Goal: Task Accomplishment & Management: Manage account settings

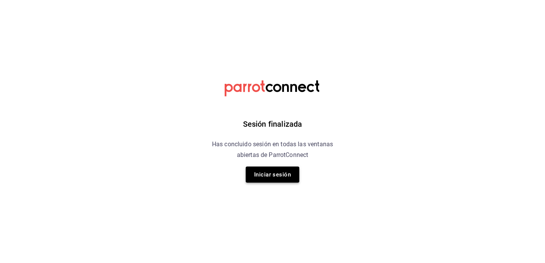
click at [274, 177] on button "Iniciar sesión" at bounding box center [273, 175] width 54 height 16
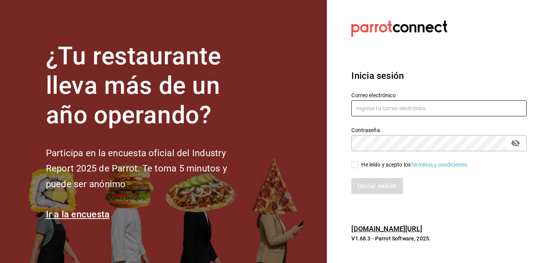
type input "tmever1105@gmail.com"
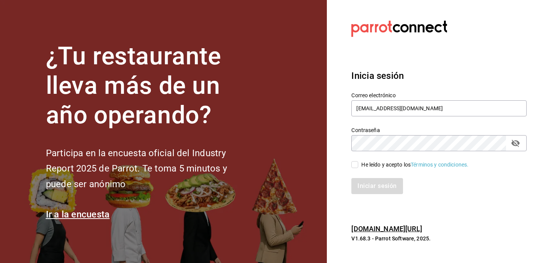
click at [355, 162] on input "He leído y acepto los Términos y condiciones." at bounding box center [354, 164] width 7 height 7
checkbox input "true"
click at [367, 179] on button "Iniciar sesión" at bounding box center [377, 186] width 52 height 16
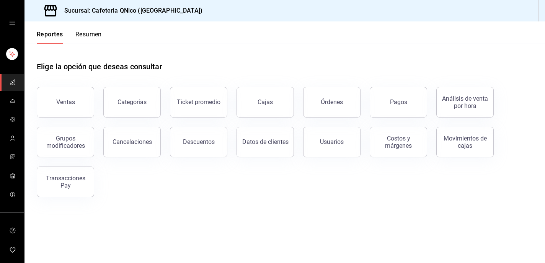
click at [9, 22] on icon "open drawer" at bounding box center [12, 23] width 6 height 6
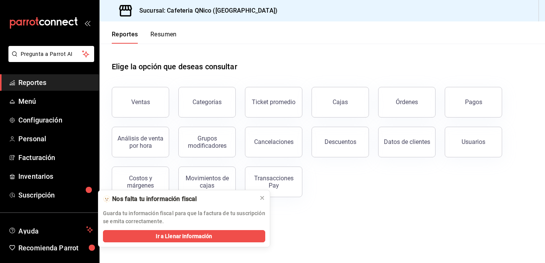
click at [86, 23] on icon "open_drawer_menu" at bounding box center [87, 23] width 6 height 6
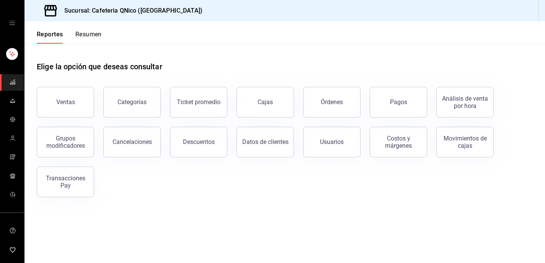
click at [88, 12] on h3 "Sucursal: Cafeteria QNico ([GEOGRAPHIC_DATA])" at bounding box center [130, 10] width 144 height 9
click at [87, 35] on button "Resumen" at bounding box center [88, 37] width 26 height 13
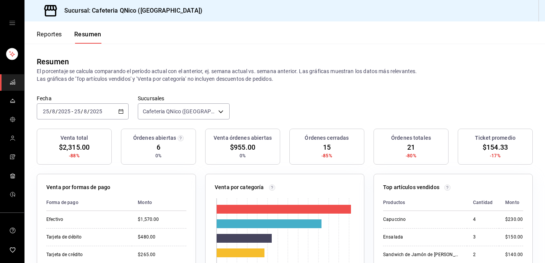
click at [11, 23] on icon "open drawer" at bounding box center [12, 23] width 6 height 6
